Goal: Find specific page/section: Find specific page/section

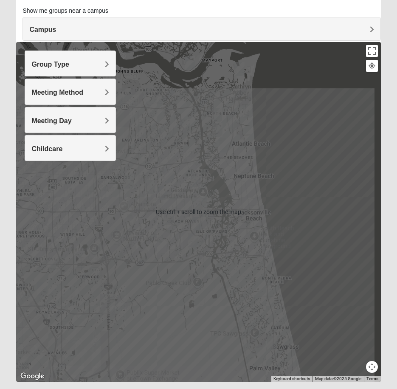
scroll to position [79, 0]
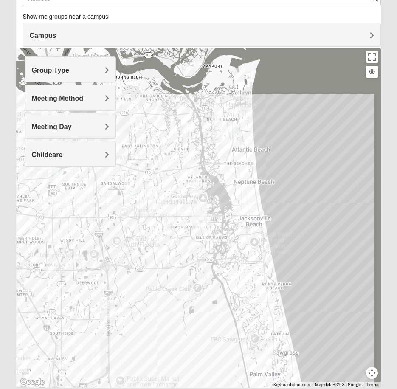
click at [79, 44] on div "Campus" at bounding box center [201, 34] width 357 height 23
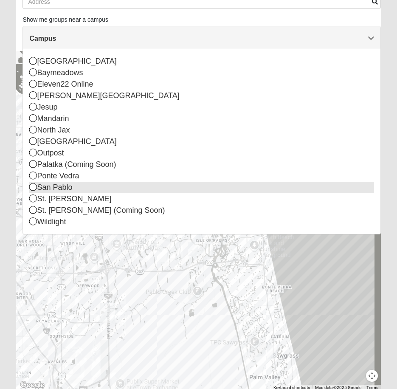
scroll to position [76, 0]
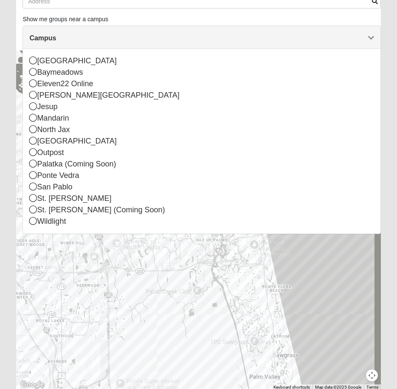
click at [47, 44] on div "Campus" at bounding box center [201, 37] width 357 height 23
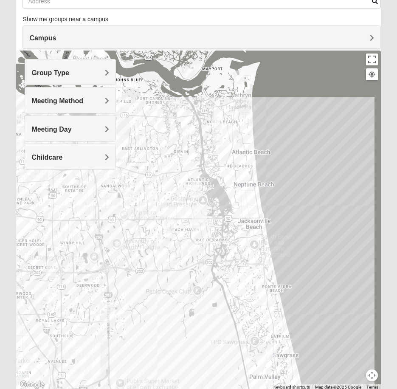
click at [44, 67] on div "Group Type" at bounding box center [70, 71] width 90 height 25
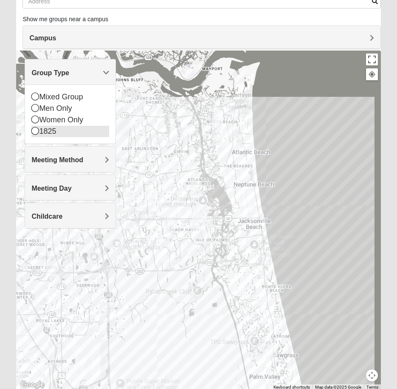
click at [36, 129] on icon at bounding box center [35, 131] width 8 height 8
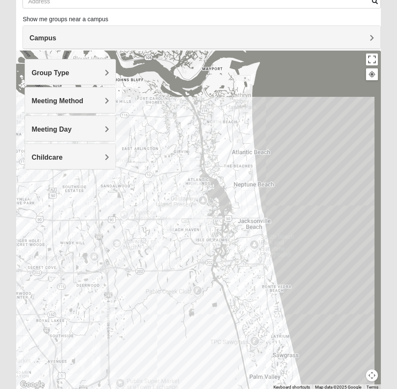
click at [54, 108] on div "Meeting Method" at bounding box center [70, 99] width 90 height 25
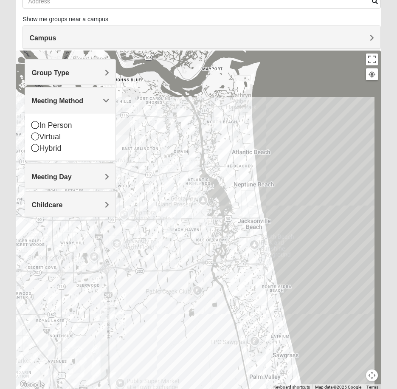
click at [49, 165] on div "Meeting Day" at bounding box center [70, 176] width 90 height 25
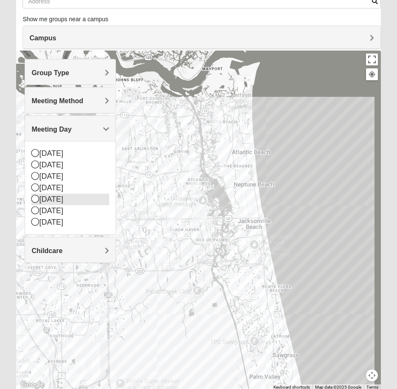
click at [54, 199] on div "[DATE]" at bounding box center [70, 199] width 78 height 11
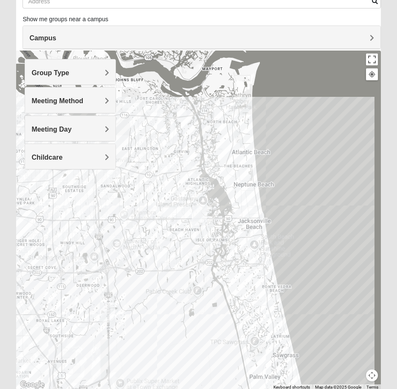
click at [199, 215] on img "San Pablo" at bounding box center [200, 215] width 22 height 27
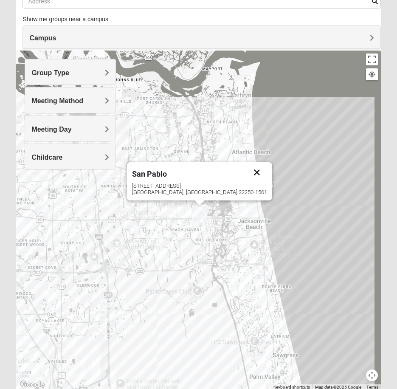
click at [247, 173] on button "Close" at bounding box center [257, 172] width 20 height 20
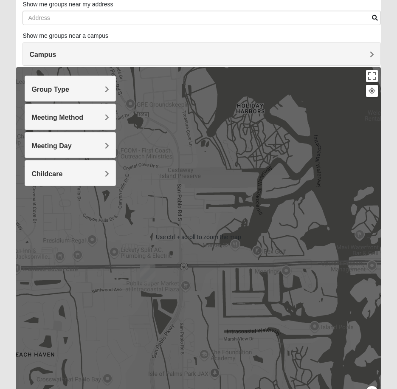
scroll to position [59, 0]
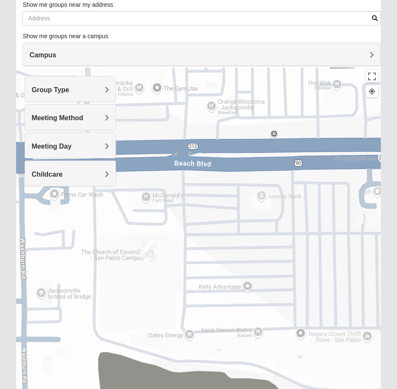
click at [82, 147] on h4 "Meeting Day" at bounding box center [70, 146] width 78 height 8
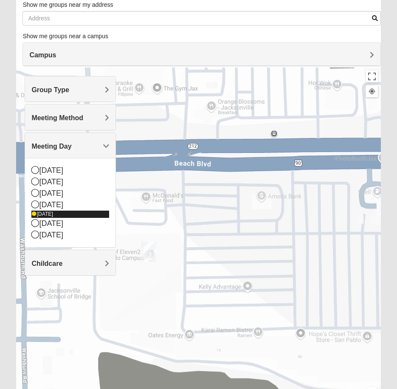
click at [48, 213] on div "[DATE]" at bounding box center [70, 214] width 78 height 7
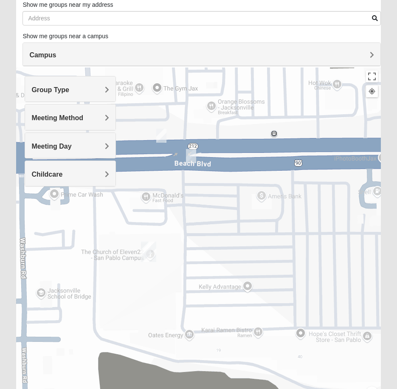
click at [162, 141] on img "1825 Mens Chandler/Johnson 32250" at bounding box center [161, 135] width 17 height 21
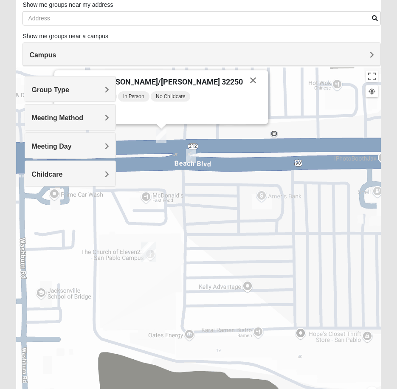
click at [162, 141] on img "1825 Mens Chandler/Johnson 32250" at bounding box center [161, 135] width 17 height 21
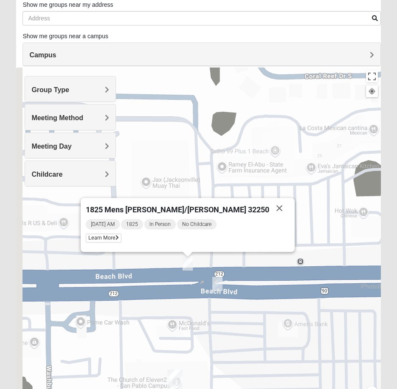
drag, startPoint x: 162, startPoint y: 141, endPoint x: 189, endPoint y: 247, distance: 108.7
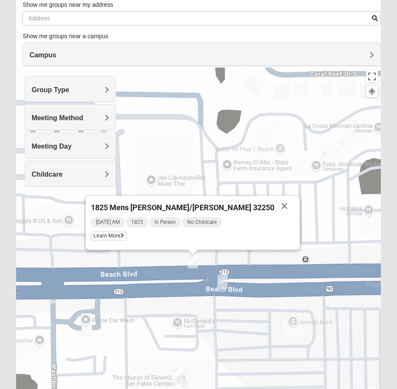
click at [66, 90] on span "Group Type" at bounding box center [50, 89] width 38 height 7
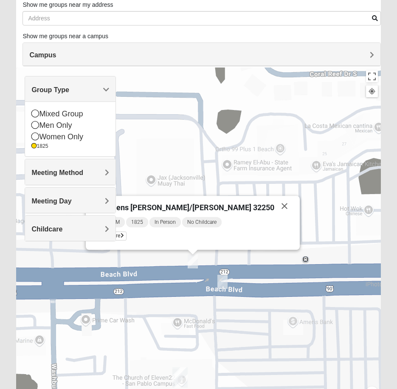
click at [11, 236] on div "Show List Loading Groups Keywords Filter Additional Filters Campus [GEOGRAPHIC_…" at bounding box center [198, 197] width 377 height 422
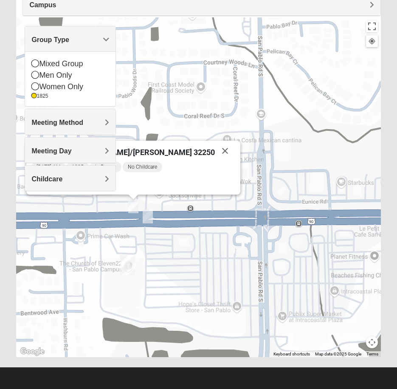
scroll to position [0, 0]
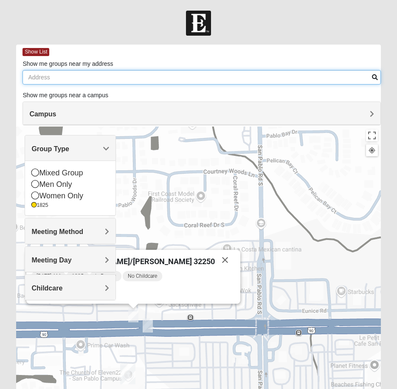
click at [50, 80] on input "Show me groups near my address" at bounding box center [202, 77] width 358 height 14
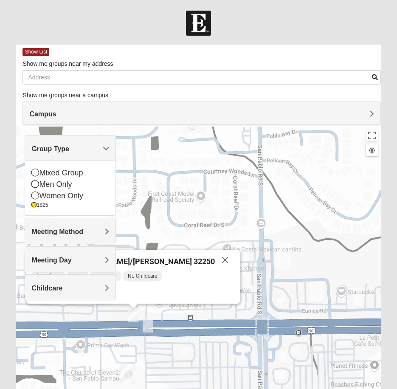
click at [91, 38] on form "Log In Find A Group Error Show List Loading Groups" at bounding box center [198, 255] width 397 height 488
